Goal: Task Accomplishment & Management: Complete application form

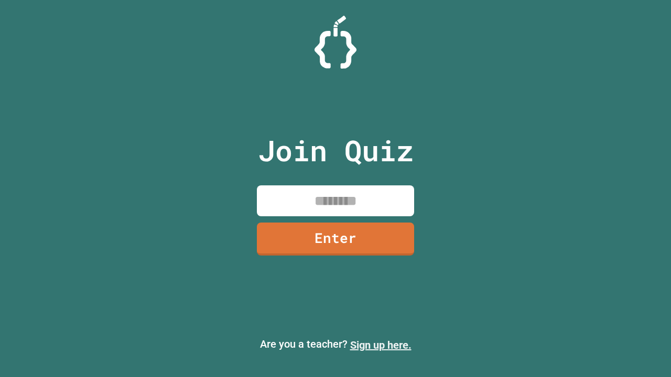
click at [381, 345] on link "Sign up here." at bounding box center [380, 345] width 61 height 13
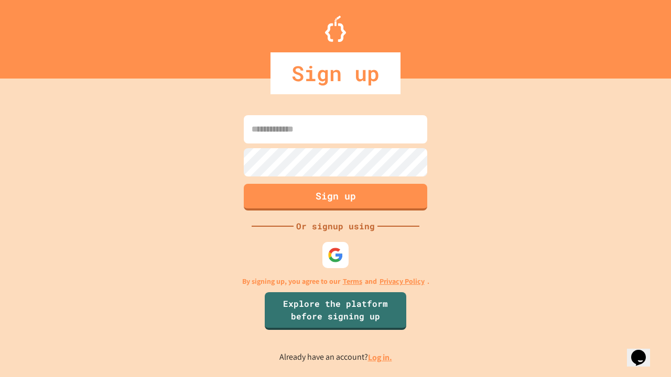
click at [381, 358] on link "Log in." at bounding box center [380, 357] width 24 height 11
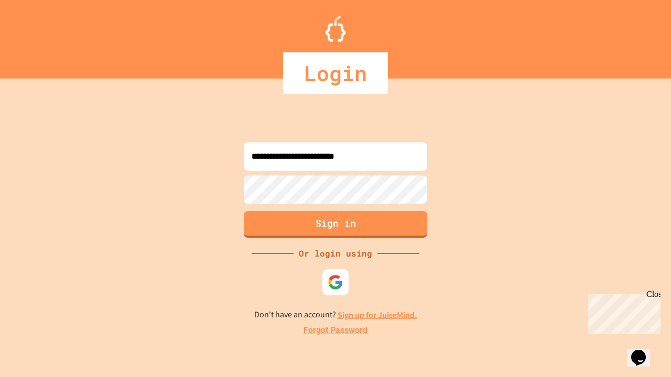
type input "**********"
